Goal: Task Accomplishment & Management: Manage account settings

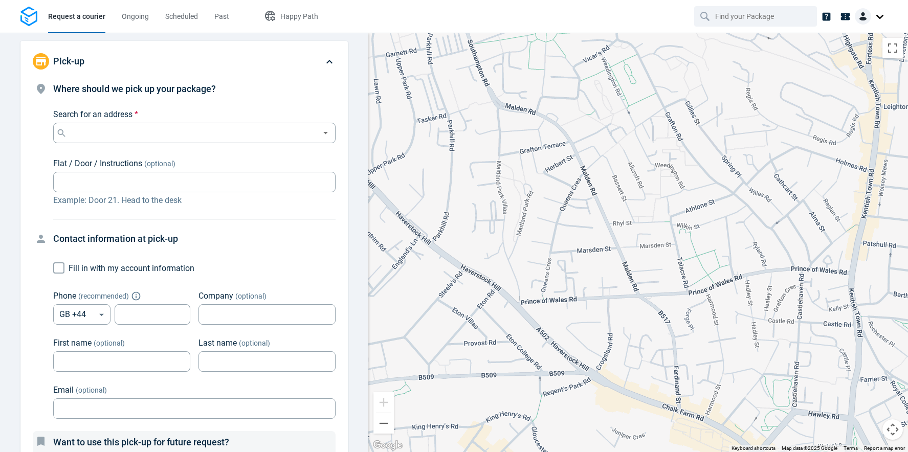
click at [669, 18] on div at bounding box center [871, 16] width 33 height 16
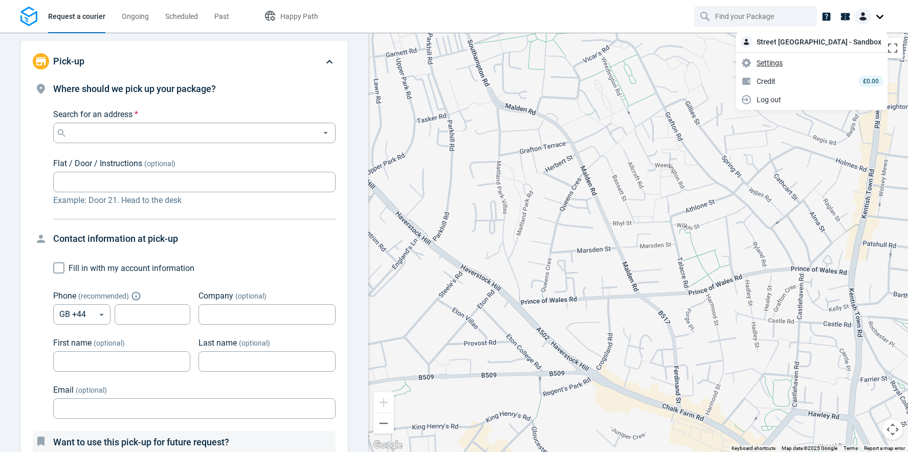
click at [669, 64] on span "Settings" at bounding box center [770, 63] width 26 height 11
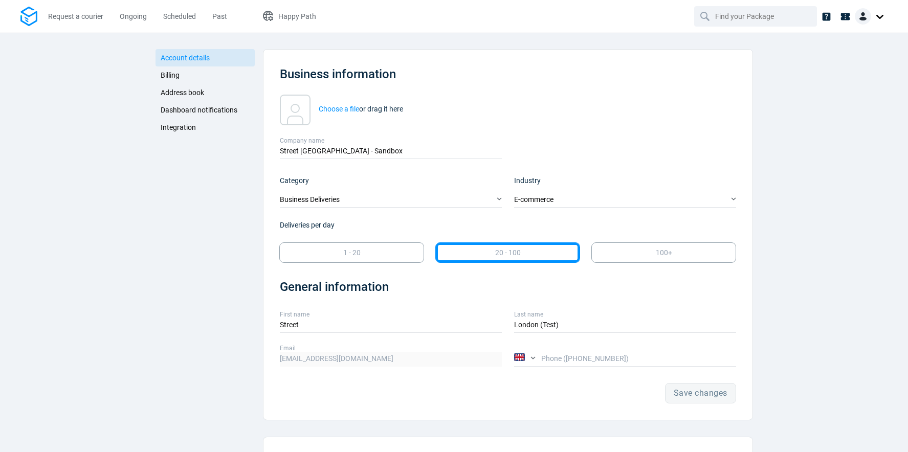
click at [181, 123] on span "Integration" at bounding box center [178, 127] width 35 height 8
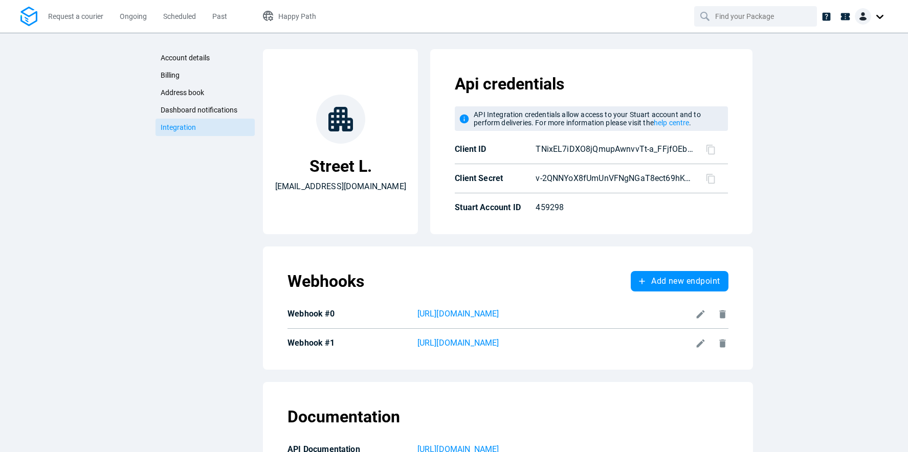
scroll to position [51, 0]
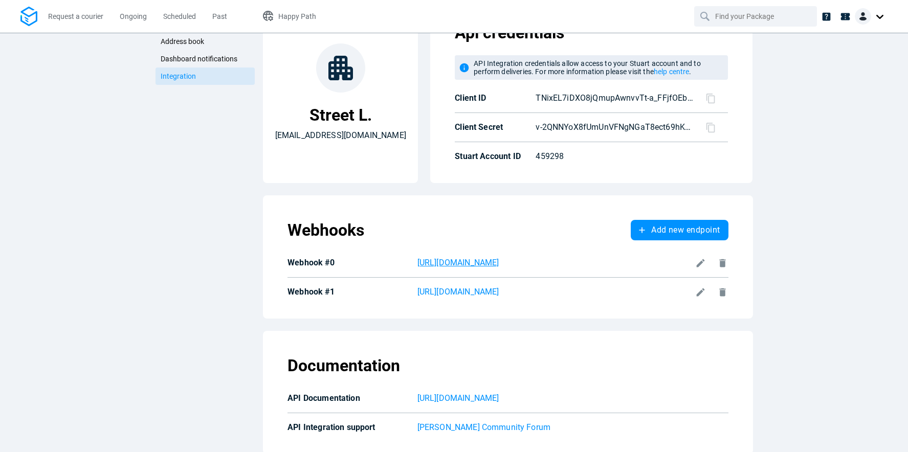
click at [604, 266] on p "https://672a0d4511bf.ngrok-free.app/v1/retailer/stuart/webhook/status-update" at bounding box center [555, 263] width 274 height 12
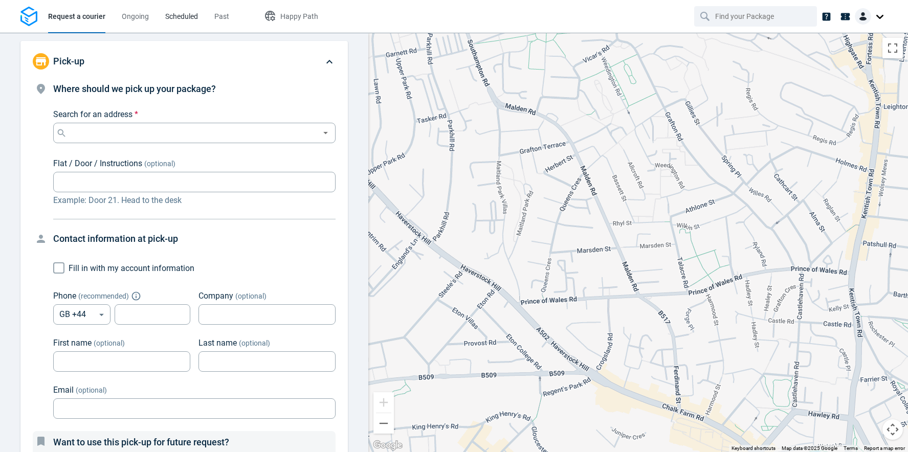
click at [176, 18] on span "Scheduled" at bounding box center [181, 16] width 33 height 8
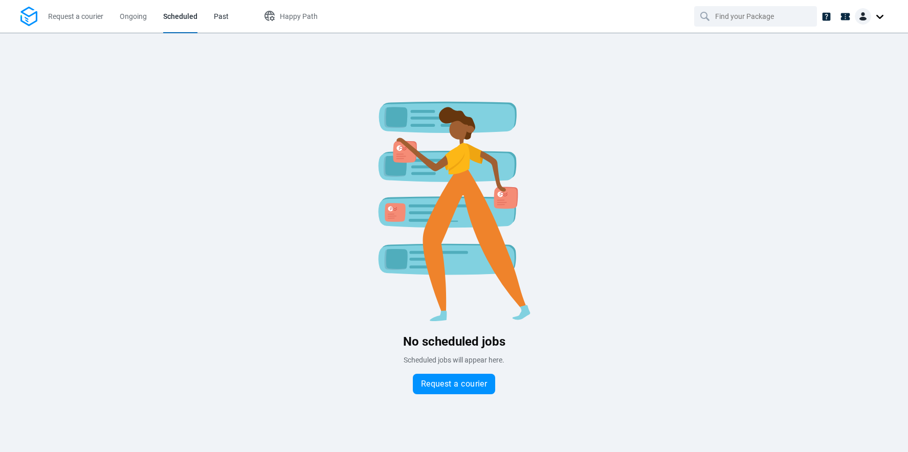
click at [214, 19] on span "Past" at bounding box center [221, 16] width 15 height 8
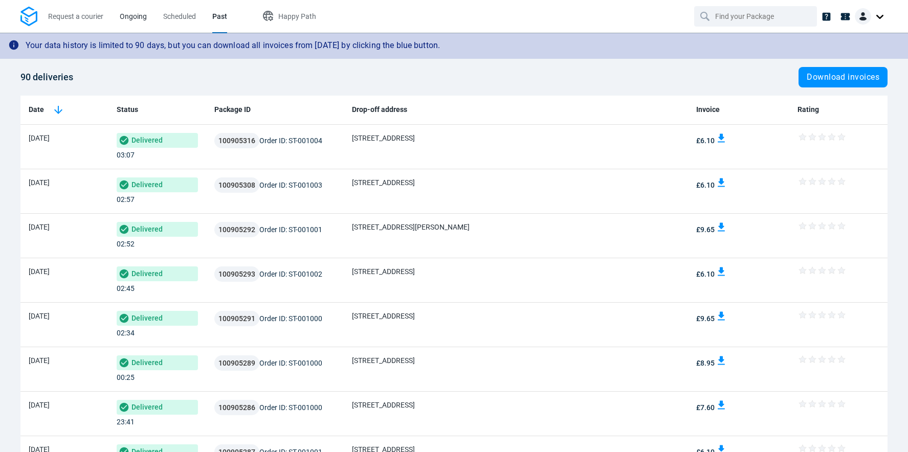
click at [137, 15] on span "Ongoing" at bounding box center [133, 16] width 27 height 8
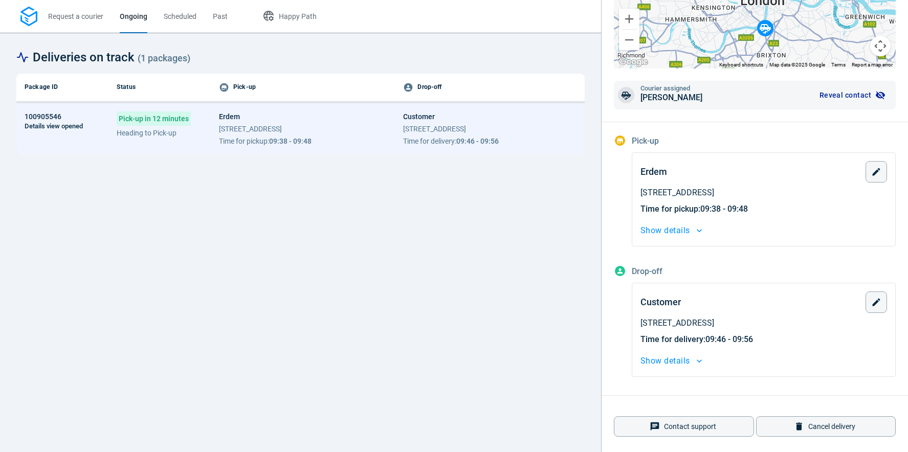
scroll to position [166, 0]
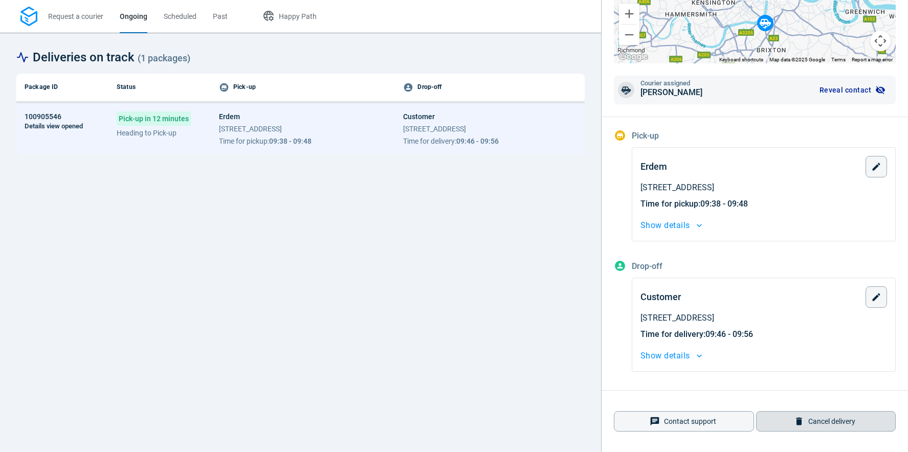
click at [798, 417] on icon "button" at bounding box center [799, 422] width 10 height 10
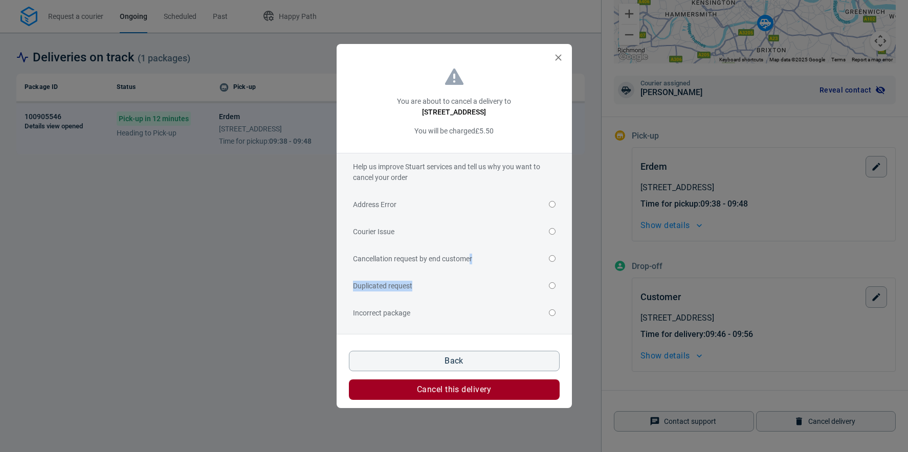
drag, startPoint x: 465, startPoint y: 289, endPoint x: 469, endPoint y: 265, distance: 24.4
click at [469, 265] on div "Address Error Courier Issue Cancellation request by end customer Duplicated req…" at bounding box center [454, 353] width 203 height 325
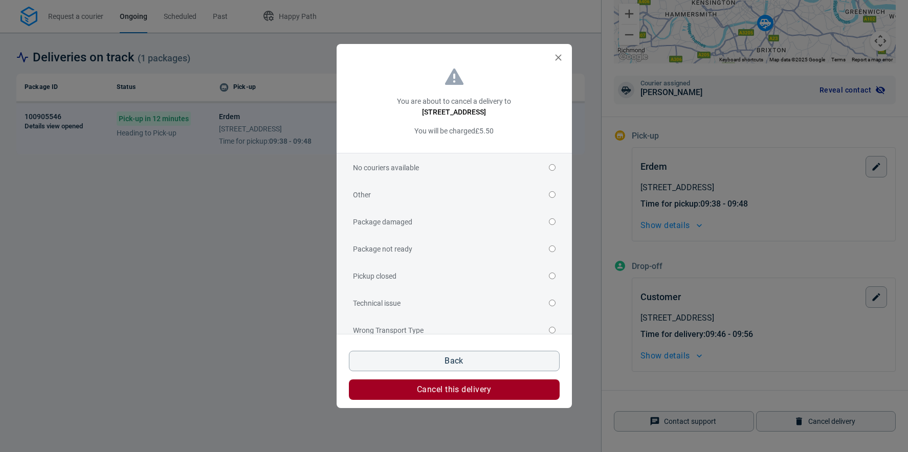
scroll to position [144, 0]
click at [549, 226] on input "Other" at bounding box center [552, 223] width 7 height 7
radio input "true"
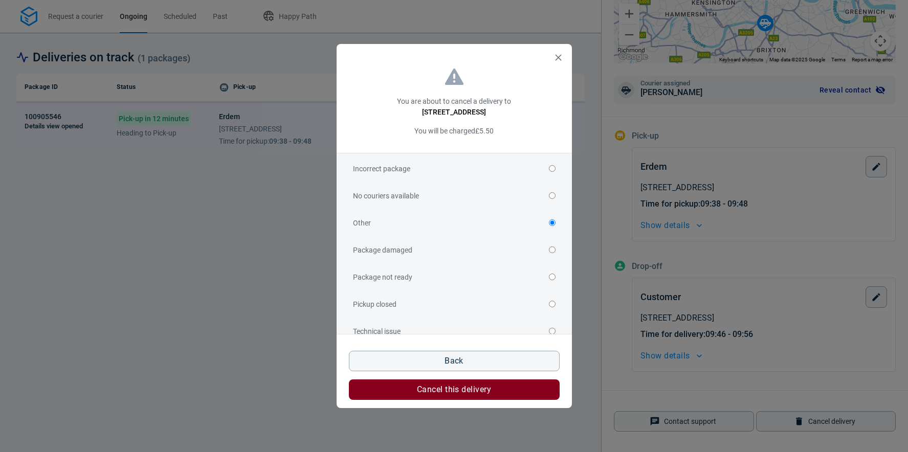
click at [484, 394] on span "Cancel this delivery" at bounding box center [454, 390] width 74 height 8
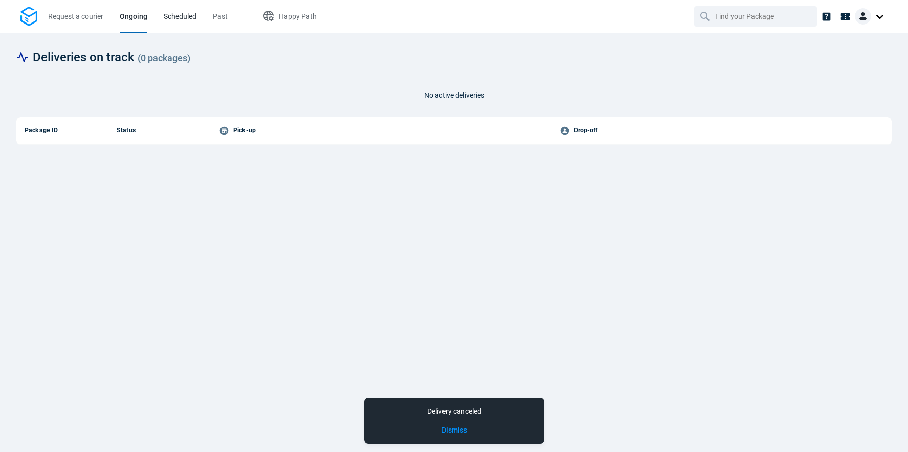
click at [194, 19] on span "Scheduled" at bounding box center [180, 16] width 33 height 8
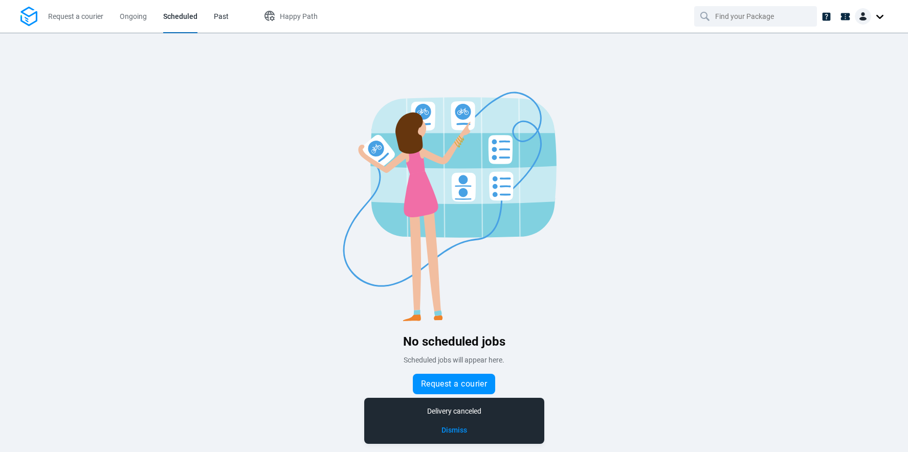
click at [219, 19] on span "Past" at bounding box center [221, 16] width 15 height 8
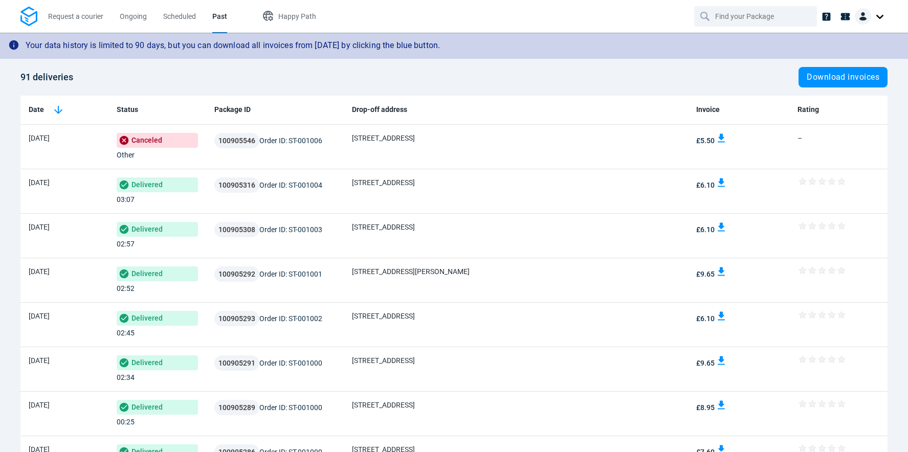
click at [864, 17] on img at bounding box center [863, 16] width 16 height 16
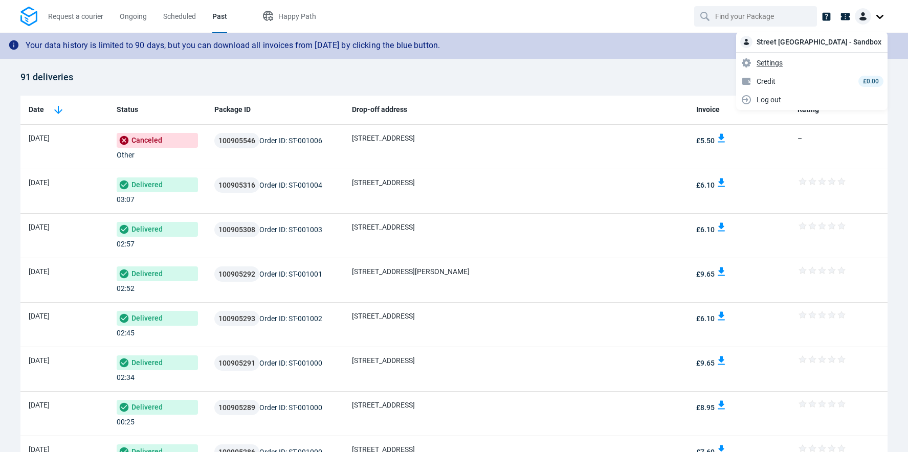
click at [783, 65] on span "Settings" at bounding box center [770, 63] width 26 height 11
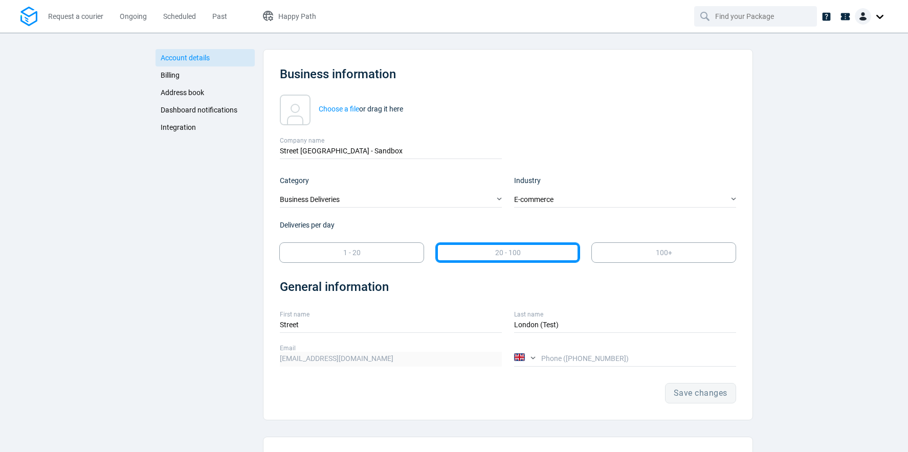
click at [192, 93] on span "Address book" at bounding box center [182, 93] width 43 height 8
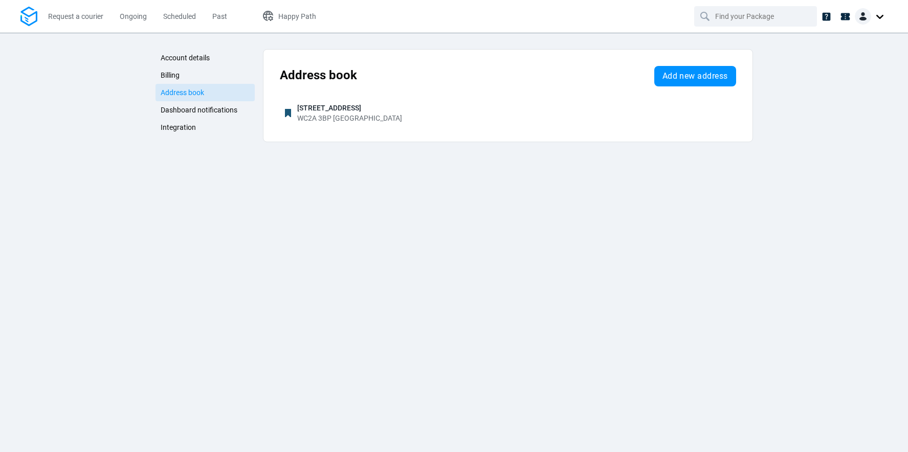
click at [180, 126] on span "Integration" at bounding box center [178, 127] width 35 height 8
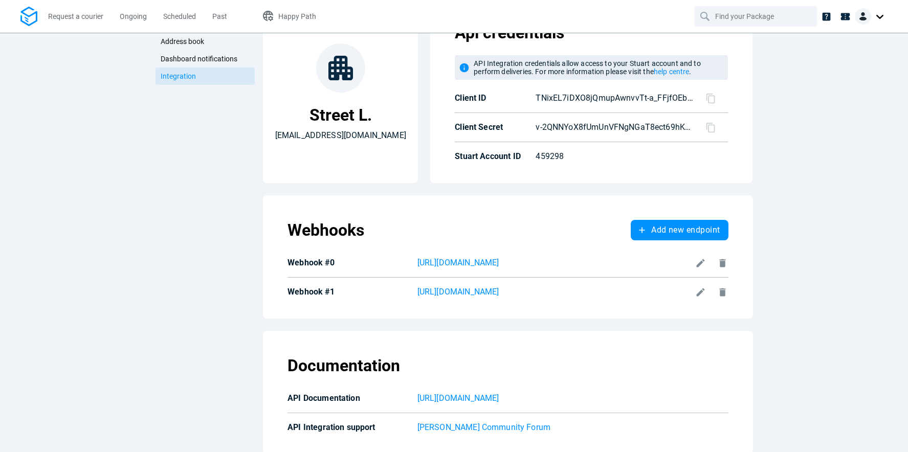
scroll to position [61, 0]
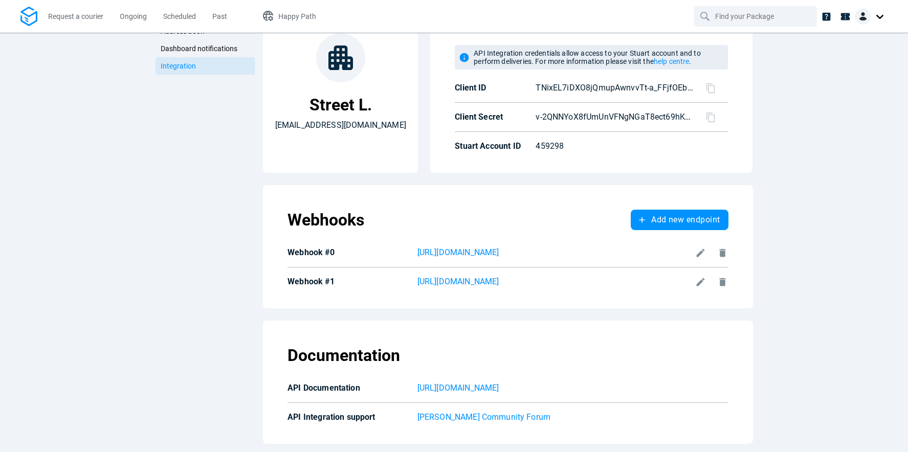
click at [697, 253] on icon at bounding box center [701, 253] width 8 height 8
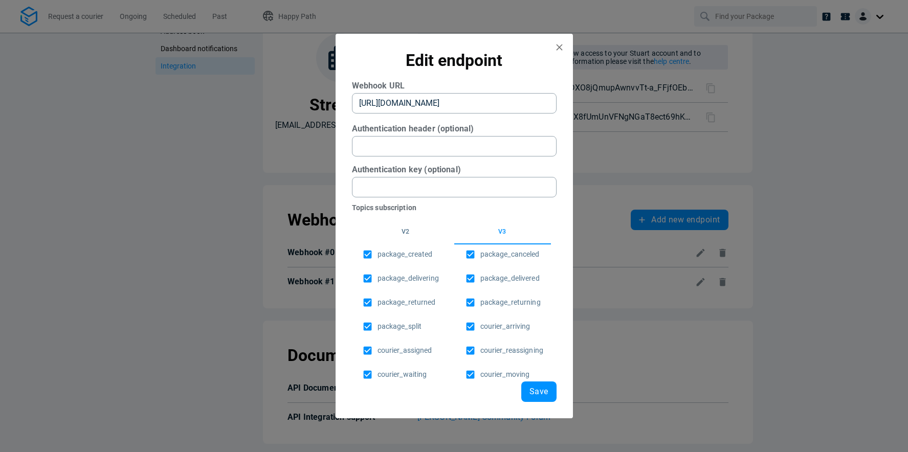
scroll to position [0, 100]
drag, startPoint x: 359, startPoint y: 102, endPoint x: 682, endPoint y: 110, distance: 323.5
click at [682, 110] on div "Edit endpoint Webhook URL https://672a0d4511bf.ngrok-free.app/v1/retailer/stuar…" at bounding box center [454, 226] width 908 height 452
click at [560, 50] on icon "close" at bounding box center [559, 47] width 11 height 11
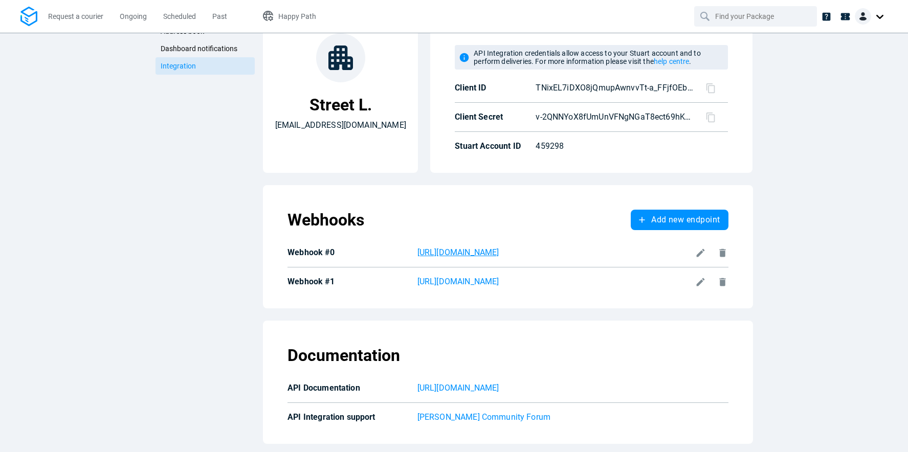
click at [670, 250] on p "https://672a0d4511bf.ngrok-free.app/v1/retailer/stuart/webhook/status-update" at bounding box center [555, 253] width 274 height 12
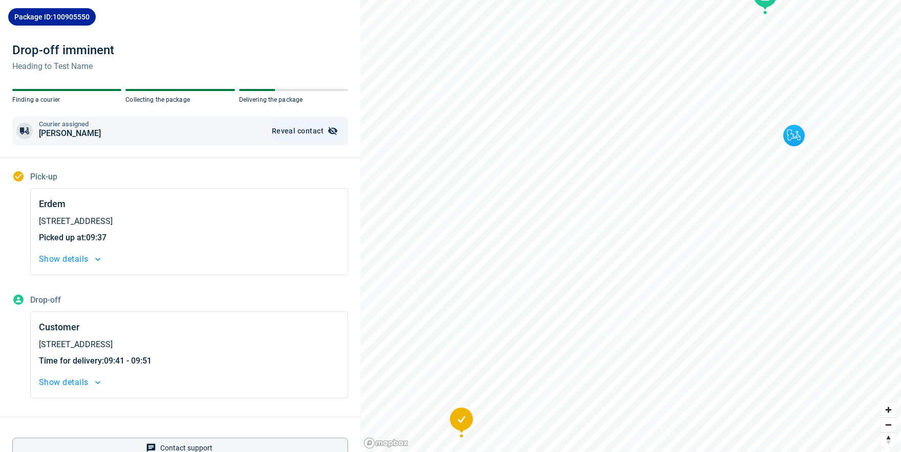
click at [326, 134] on button "Reveal contact" at bounding box center [308, 131] width 72 height 20
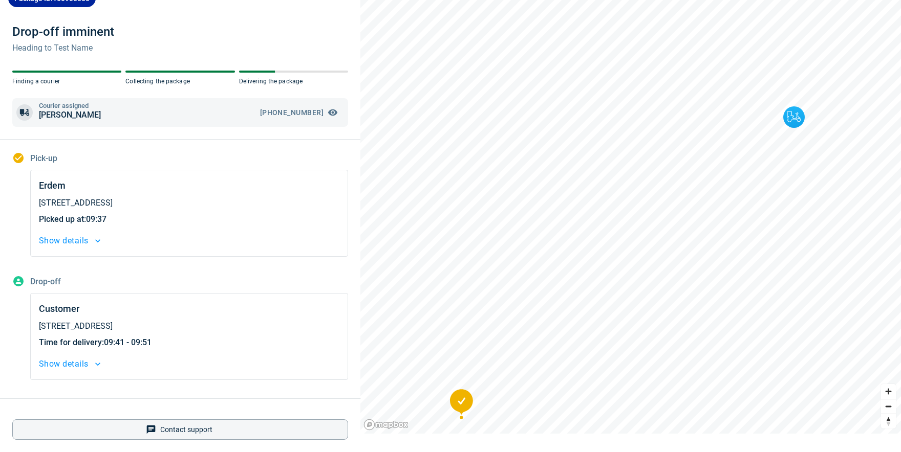
click at [88, 363] on span "Show details" at bounding box center [64, 364] width 50 height 14
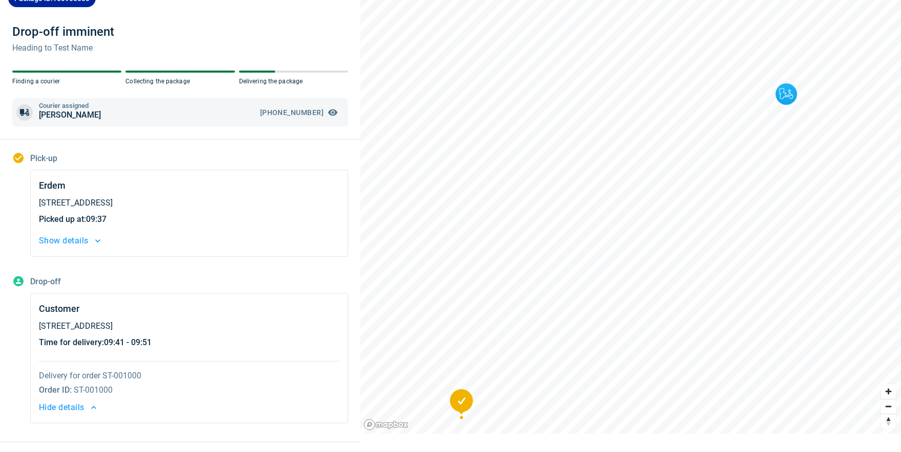
scroll to position [0, 0]
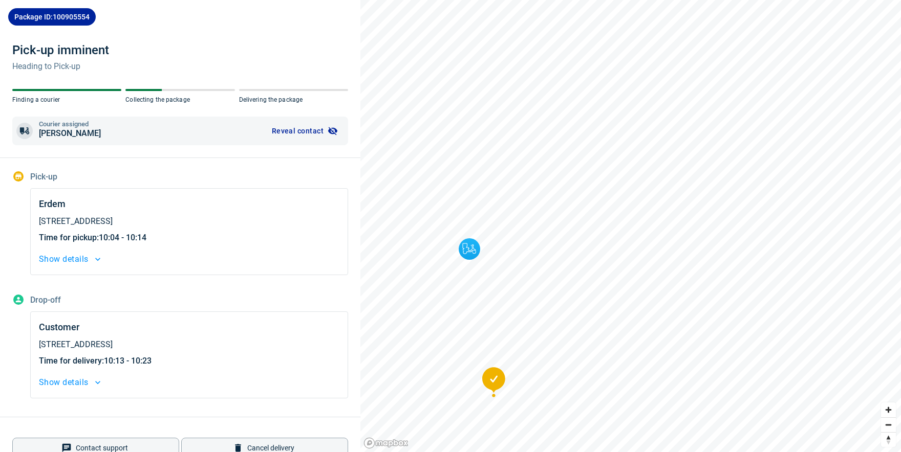
click at [93, 260] on button "Show details" at bounding box center [189, 259] width 300 height 14
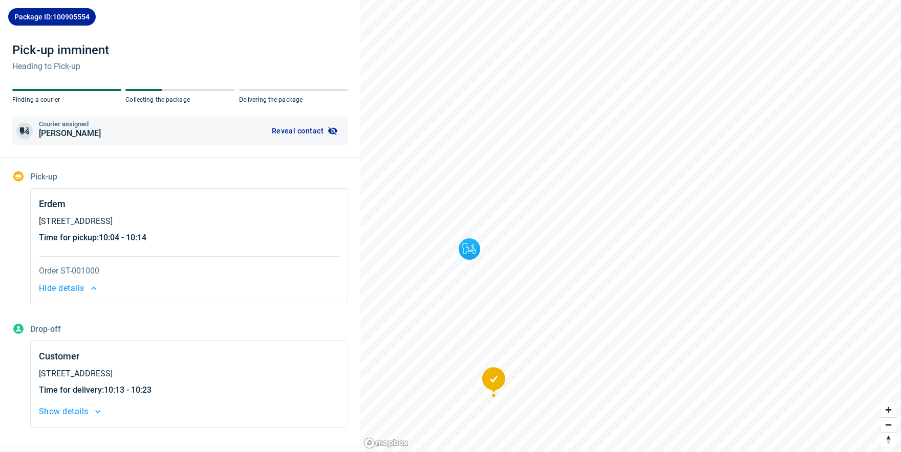
click at [92, 288] on button "Hide details" at bounding box center [189, 288] width 300 height 14
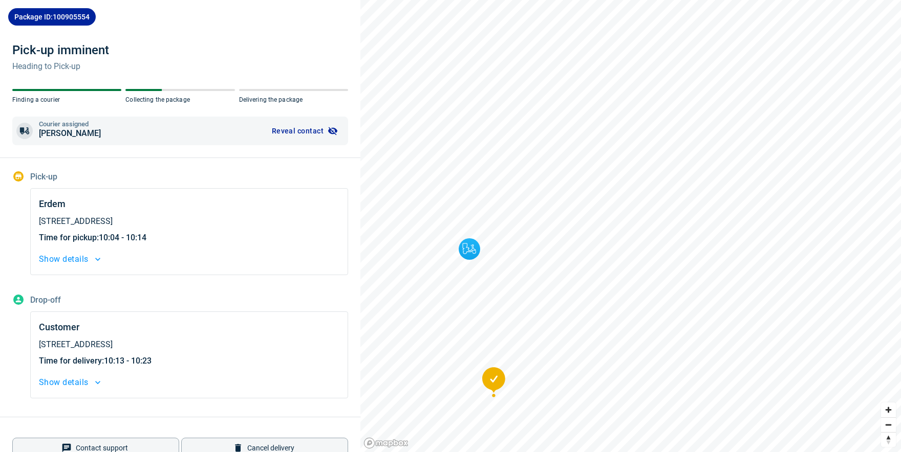
click at [98, 383] on icon "button" at bounding box center [98, 383] width 10 height 10
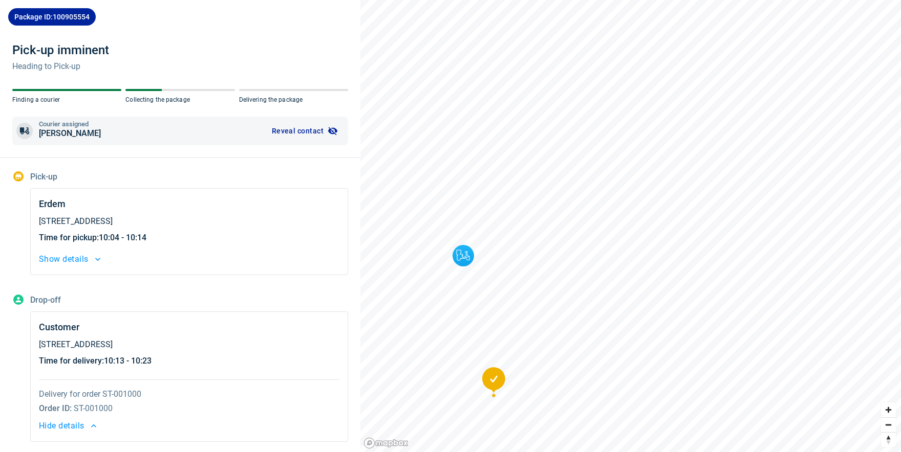
click at [95, 428] on icon "button" at bounding box center [94, 426] width 10 height 10
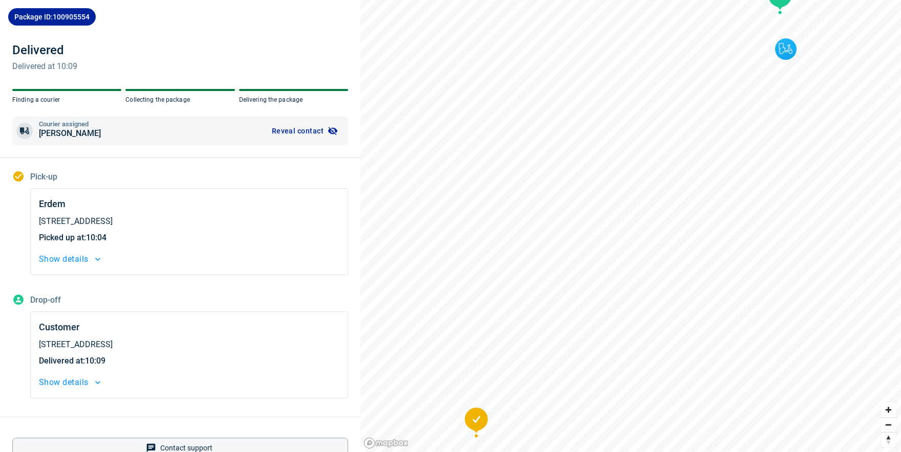
click at [231, 43] on div "Delivered Delivered at 10:09" at bounding box center [180, 65] width 336 height 47
